Goal: Transaction & Acquisition: Obtain resource

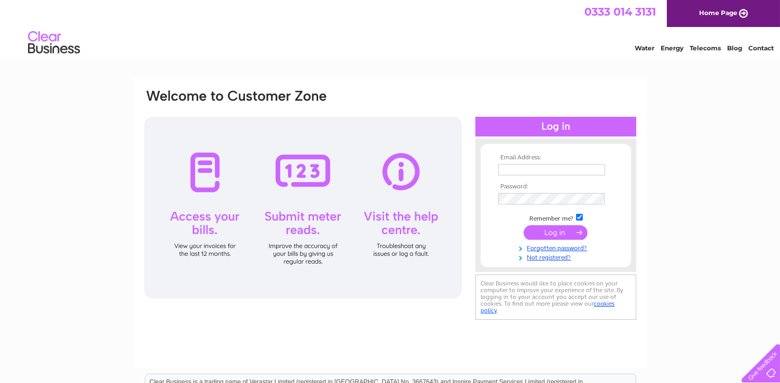
click at [531, 165] on input "text" at bounding box center [551, 169] width 107 height 11
paste input "invoices@partnersand.com"
type input "invoices@partnersand.com"
click at [557, 232] on input "submit" at bounding box center [556, 232] width 64 height 15
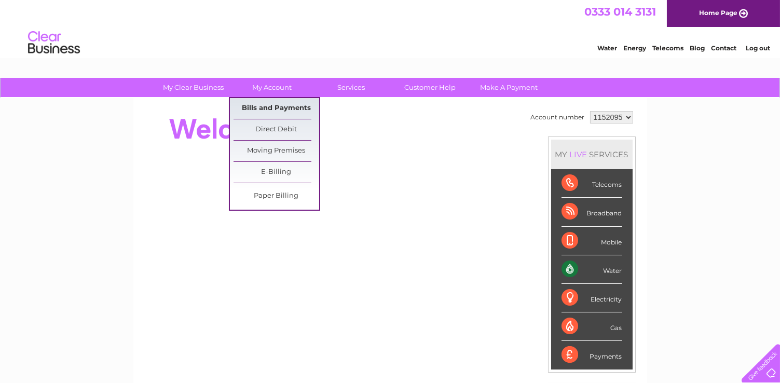
click at [273, 103] on link "Bills and Payments" at bounding box center [277, 108] width 86 height 21
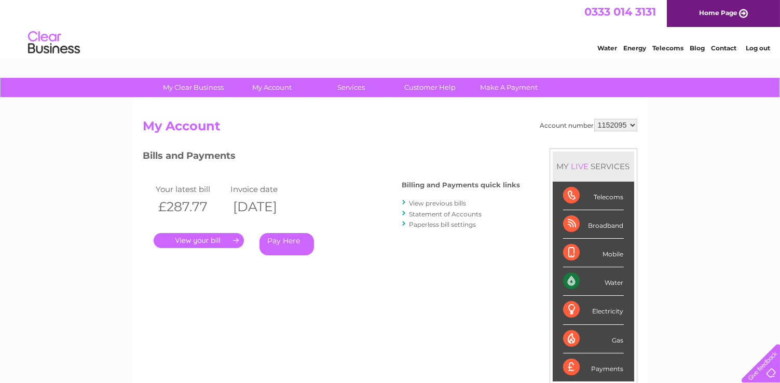
click at [206, 240] on link "." at bounding box center [199, 240] width 90 height 15
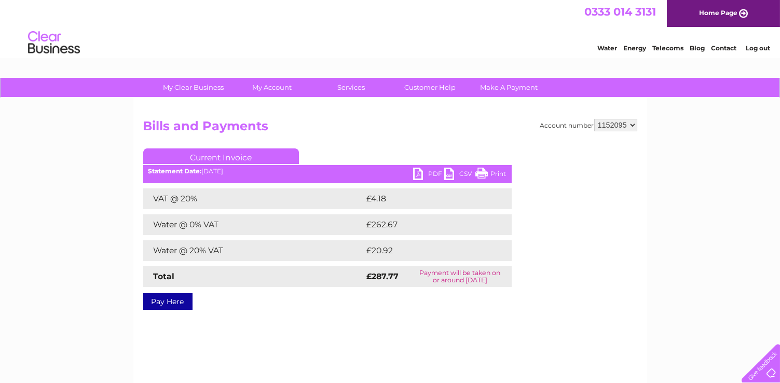
click at [419, 174] on link "PDF" at bounding box center [428, 175] width 31 height 15
click at [635, 125] on select "1152095 3026237" at bounding box center [615, 125] width 43 height 12
select select "3026237"
click at [594, 119] on select "1152095 3026237" at bounding box center [615, 125] width 43 height 12
click at [431, 171] on link "PDF" at bounding box center [428, 175] width 31 height 15
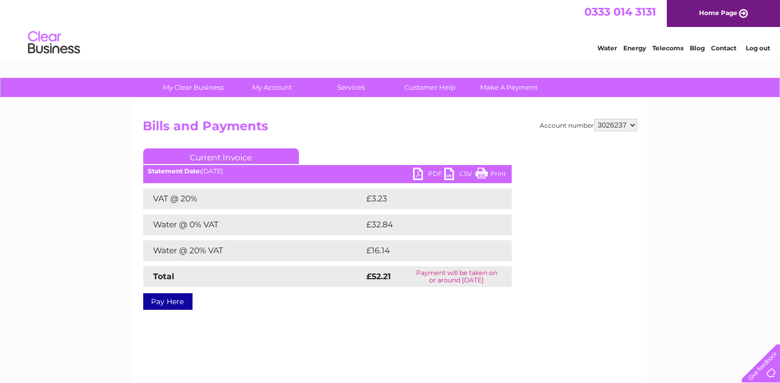
click at [759, 46] on link "Log out" at bounding box center [758, 48] width 24 height 8
